Goal: Information Seeking & Learning: Learn about a topic

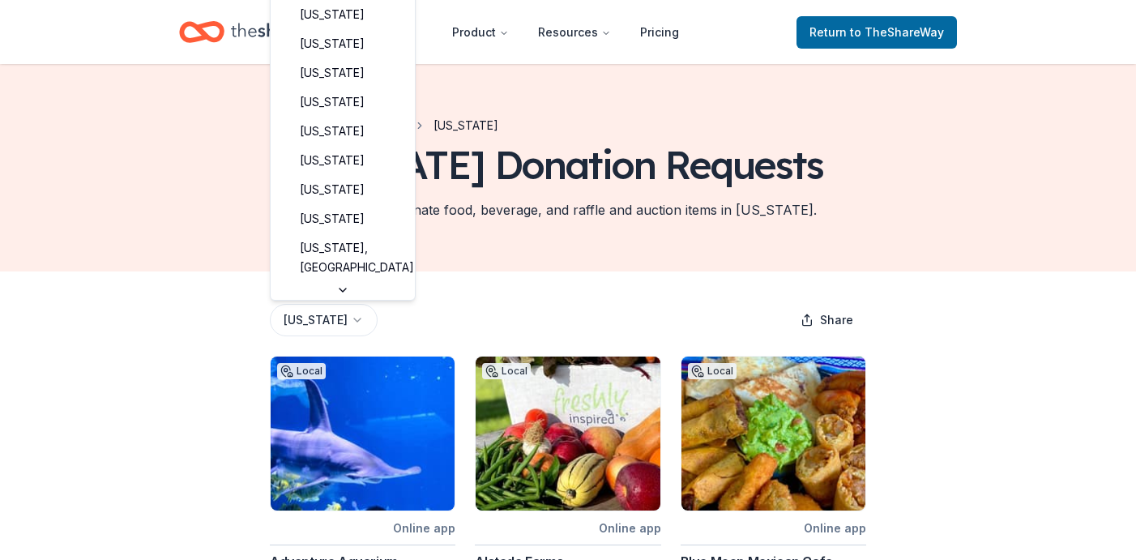
click at [348, 320] on html "Product Resources Pricing Return to TheShareWay Browse all in-kind donors New J…" at bounding box center [568, 280] width 1136 height 560
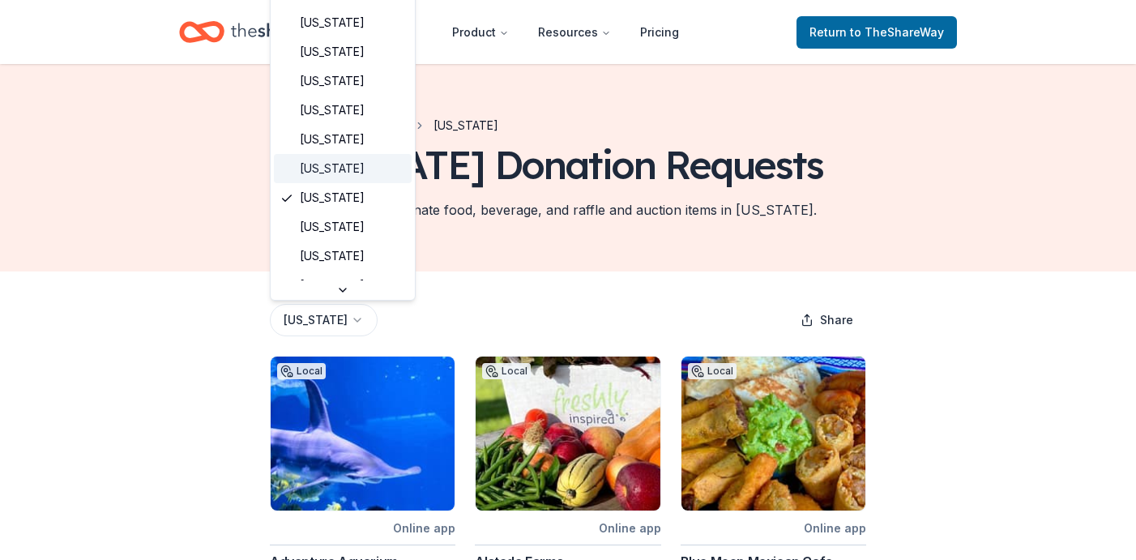
scroll to position [715, 0]
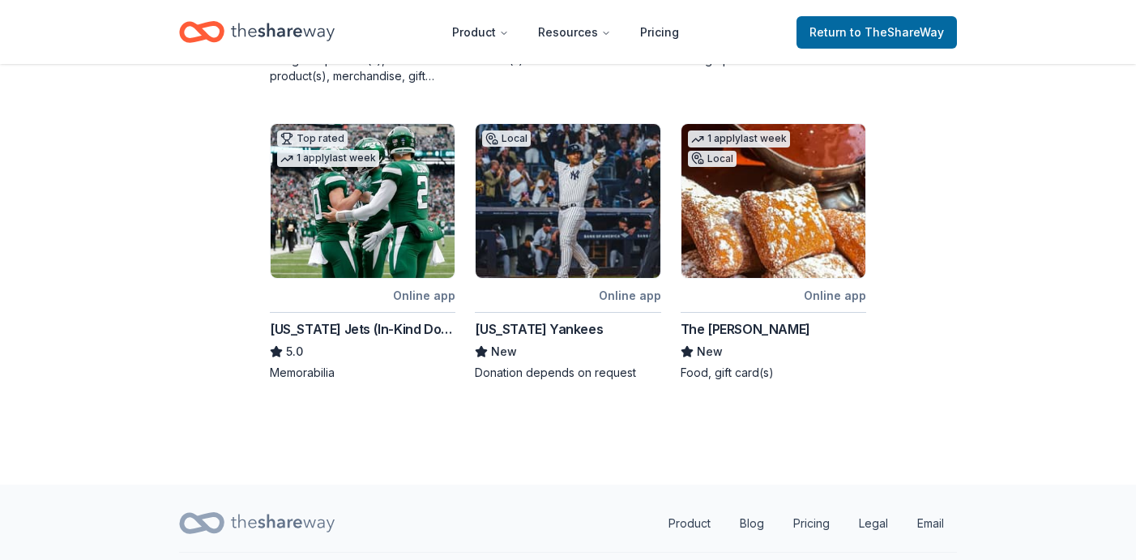
scroll to position [857, 0]
click at [408, 324] on div "[US_STATE] Jets (In-Kind Donation)" at bounding box center [363, 329] width 186 height 19
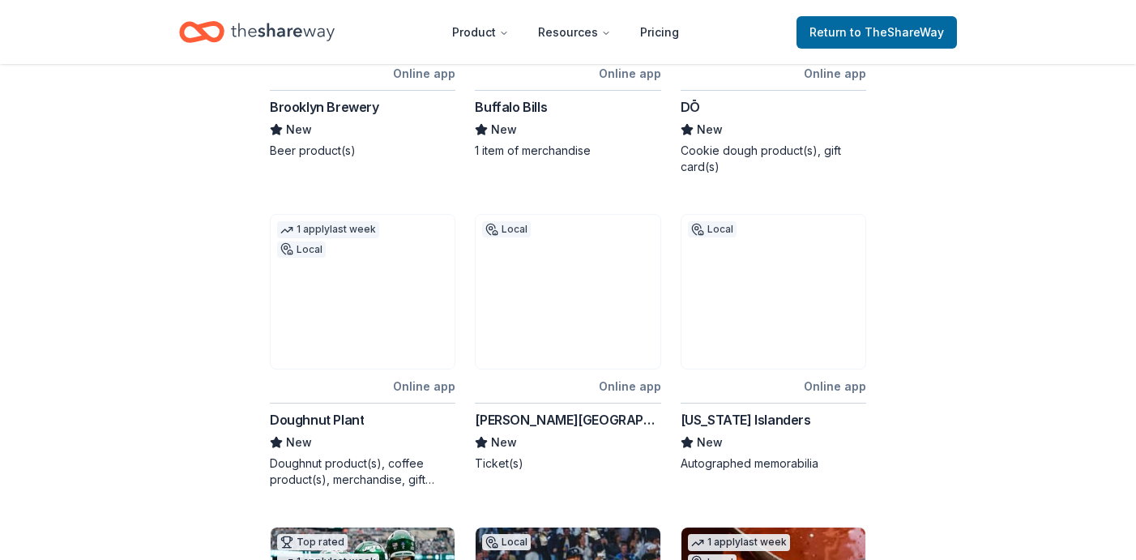
scroll to position [0, 0]
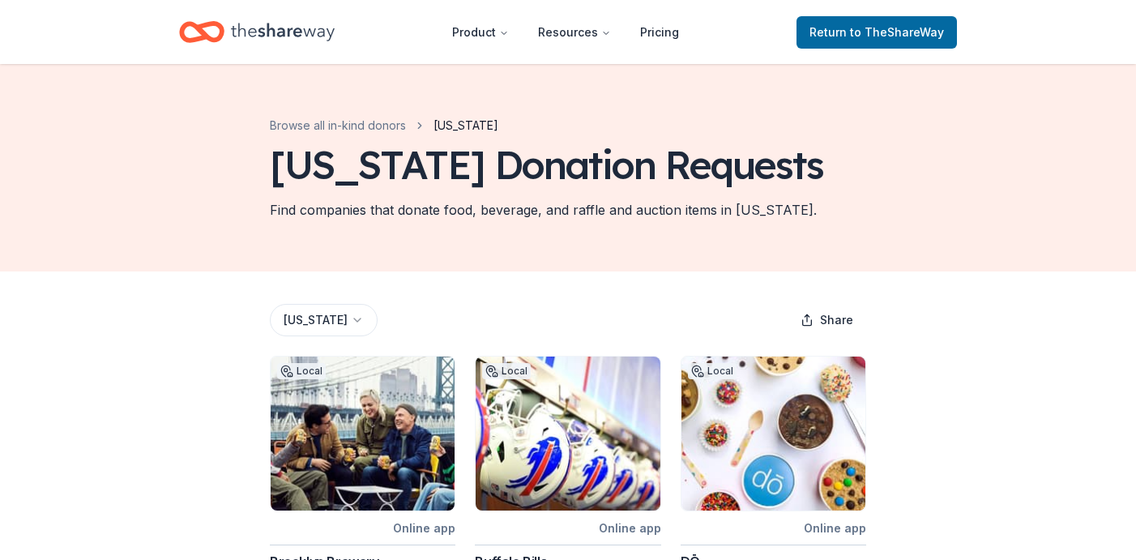
click at [346, 323] on html "Product Resources Pricing Return to TheShareWay Browse all in-kind donors New Y…" at bounding box center [568, 280] width 1136 height 560
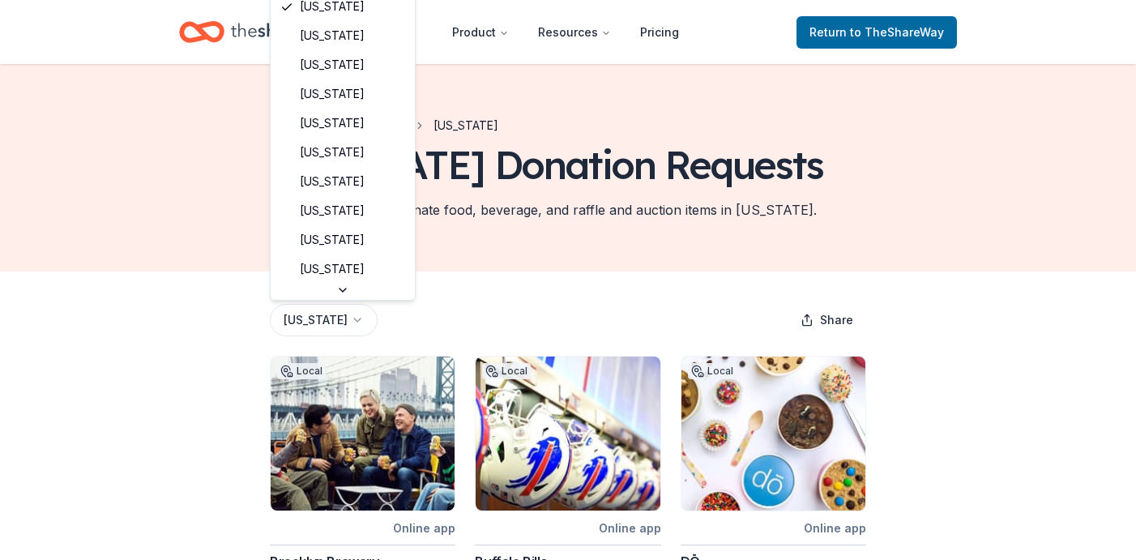
scroll to position [968, 0]
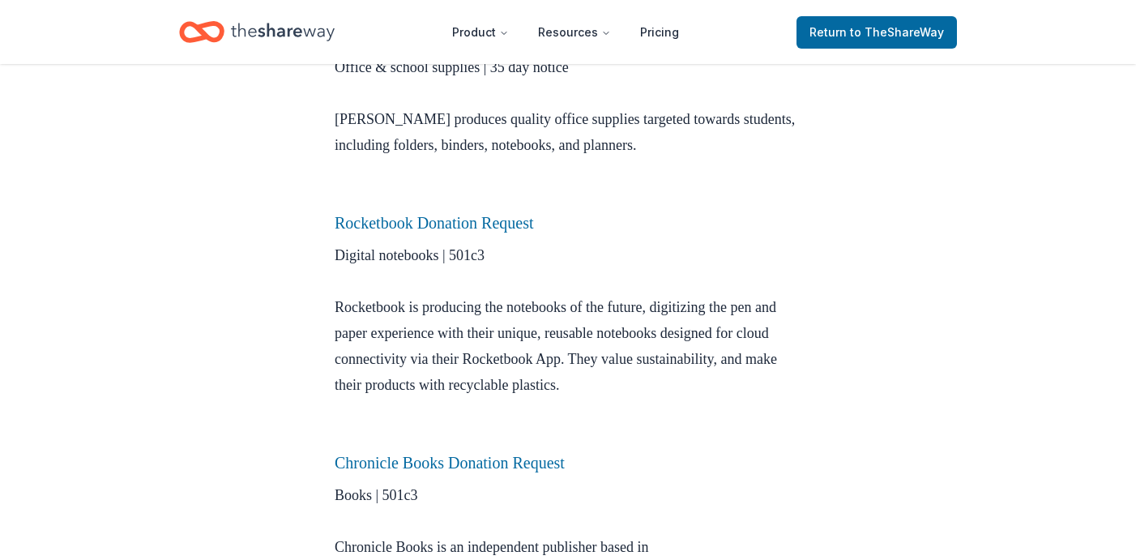
scroll to position [788, 0]
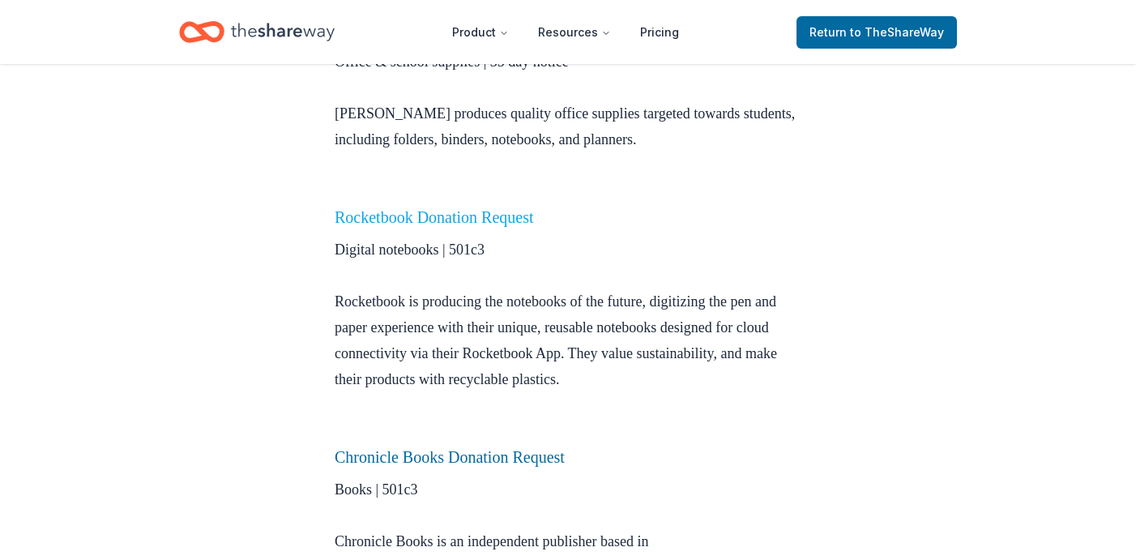
click at [532, 213] on link "Rocketbook Donation Request" at bounding box center [434, 217] width 199 height 18
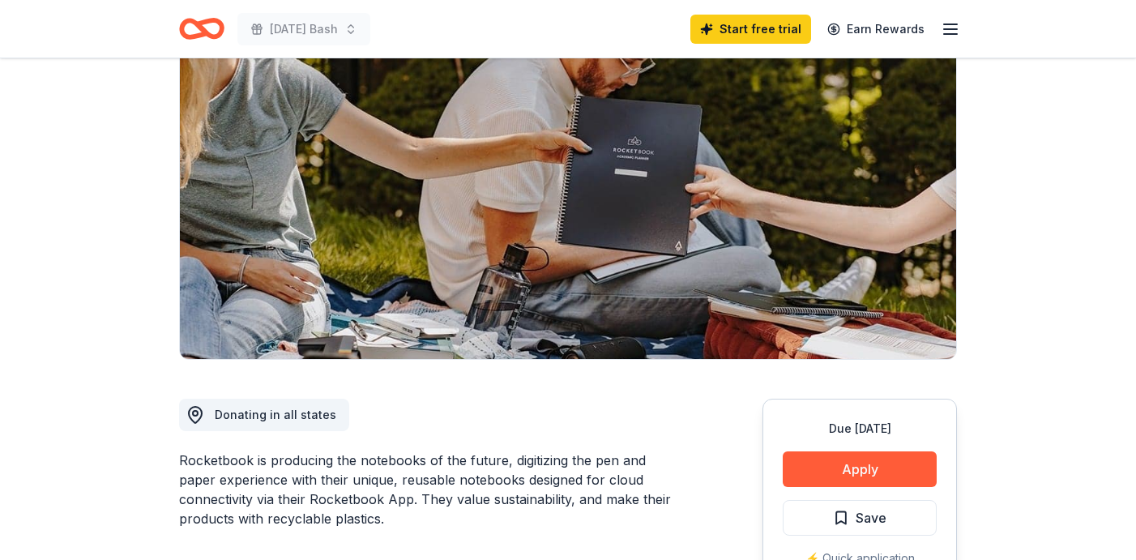
scroll to position [134, 0]
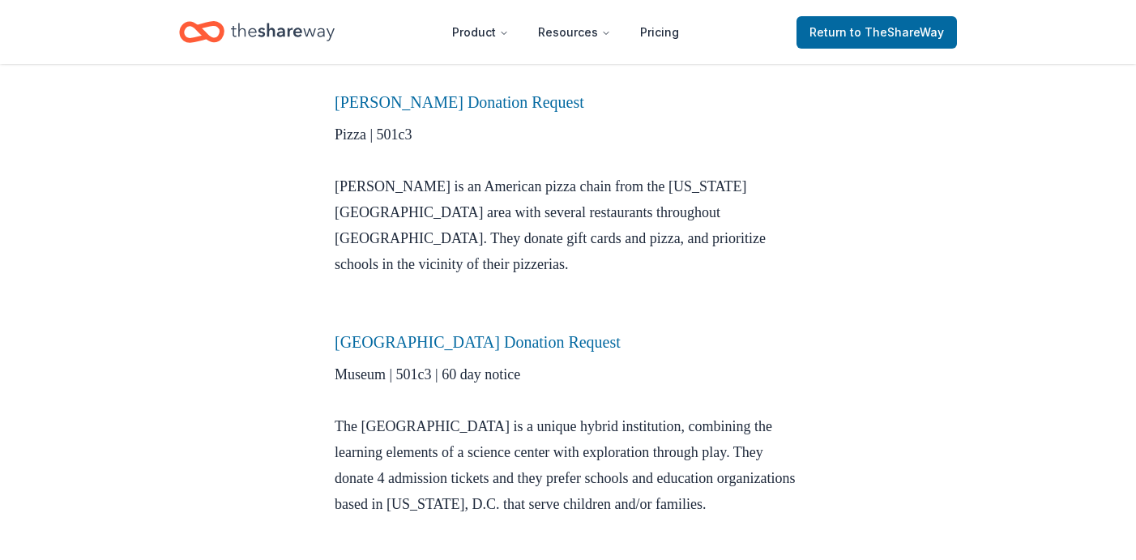
scroll to position [1432, 0]
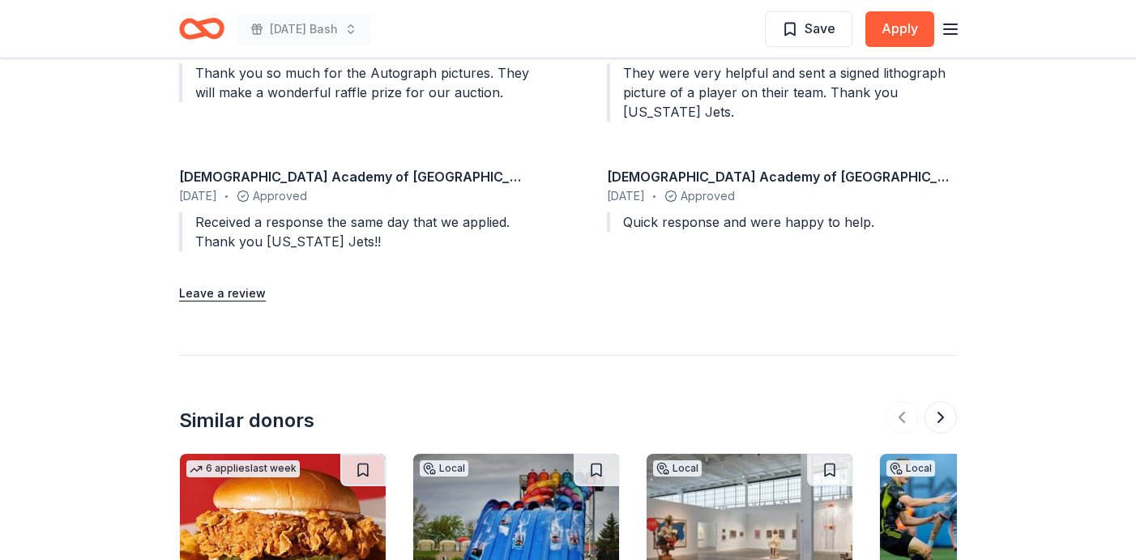
scroll to position [1756, 0]
